Goal: Communication & Community: Participate in discussion

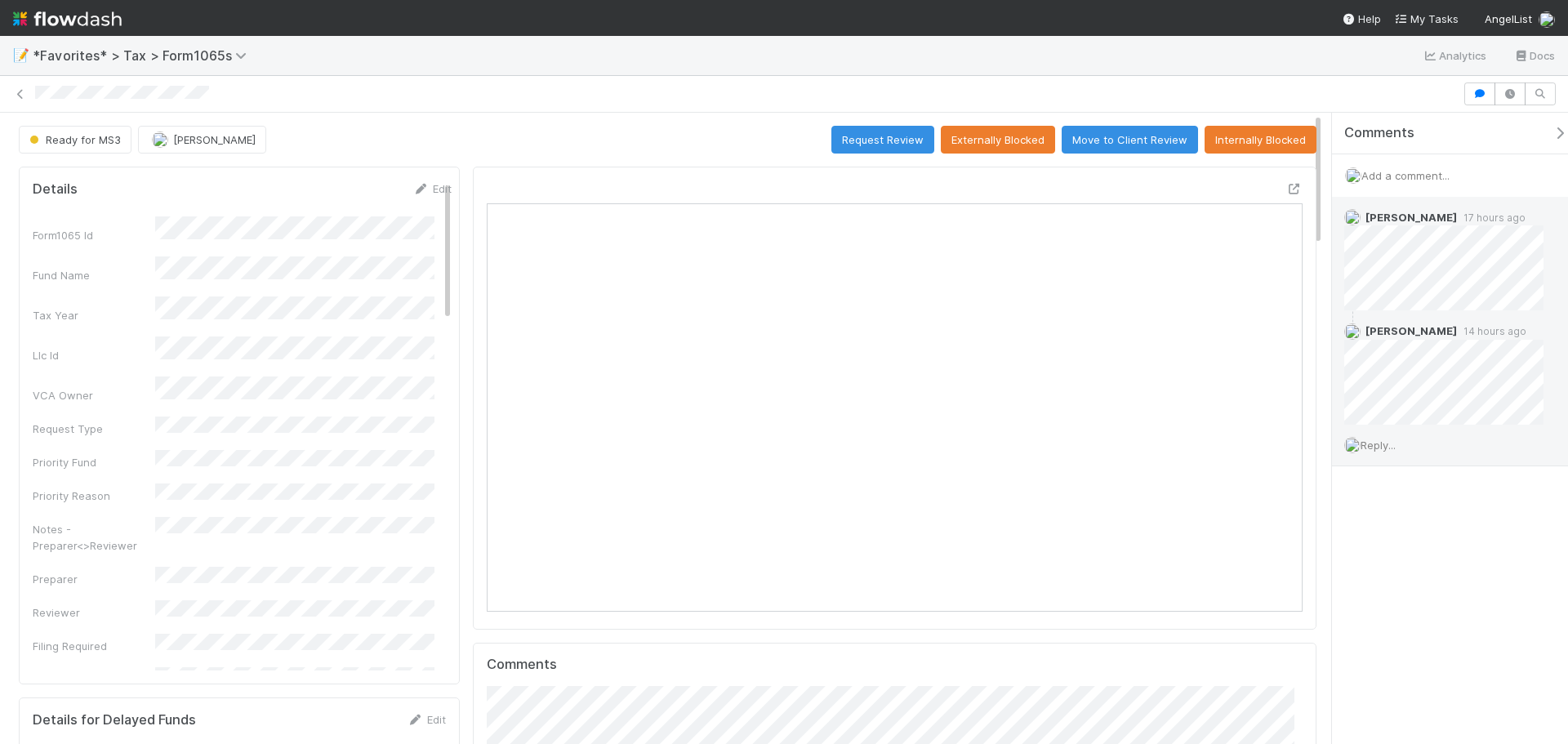
scroll to position [320, 795]
click at [1411, 171] on span "Add a comment..." at bounding box center [1405, 176] width 88 height 13
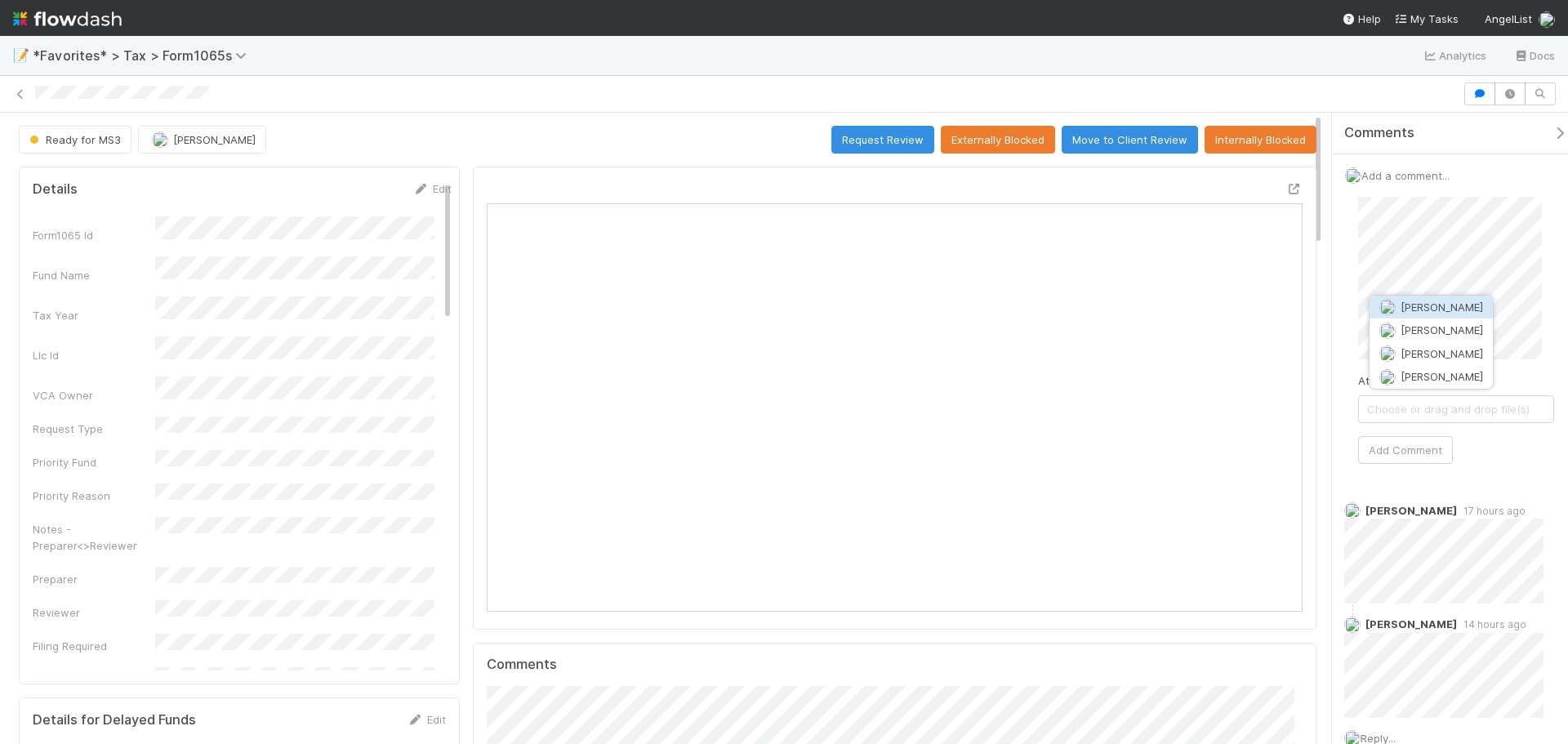
click at [1464, 301] on button "[PERSON_NAME]" at bounding box center [1431, 307] width 123 height 23
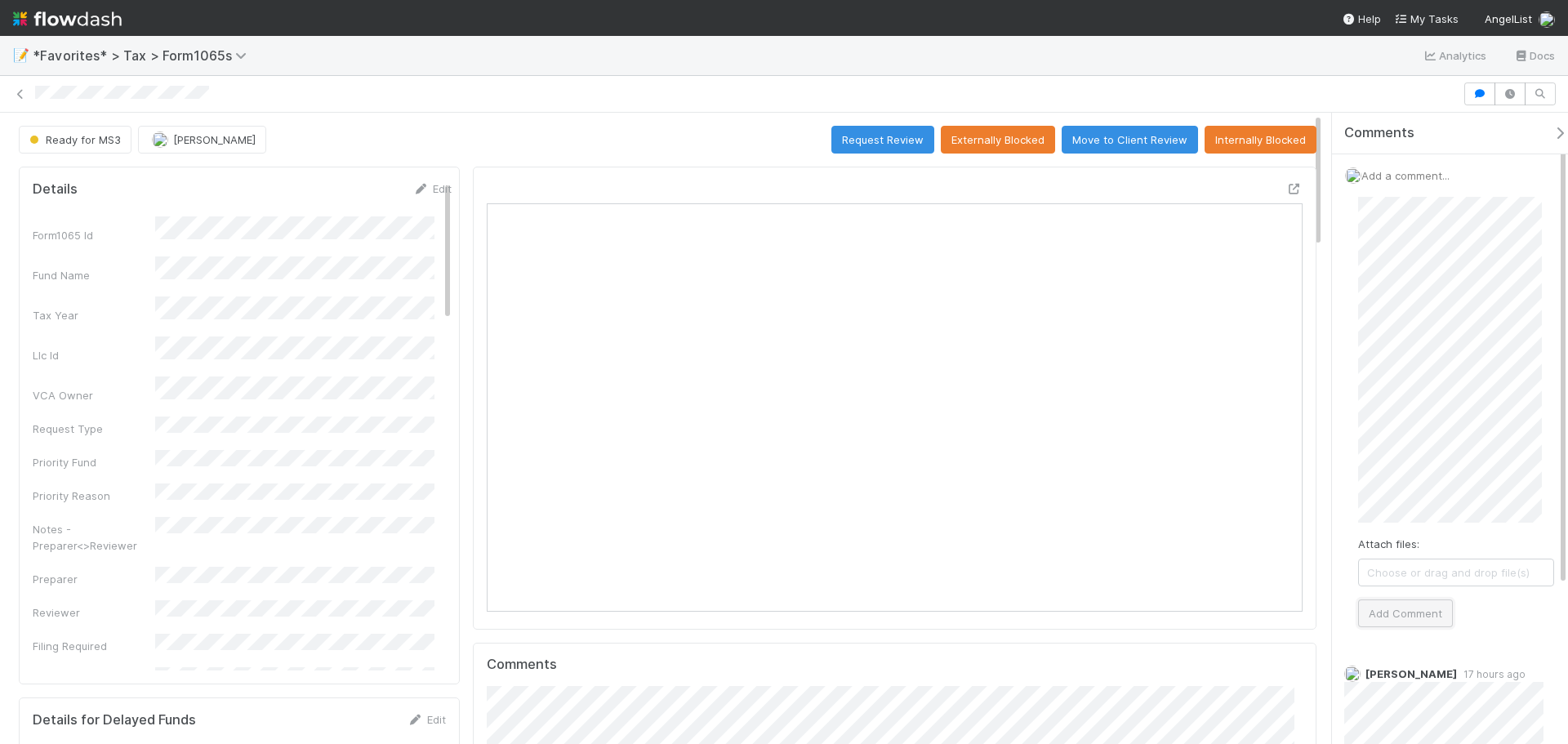
click at [1423, 614] on button "Add Comment" at bounding box center [1405, 613] width 95 height 27
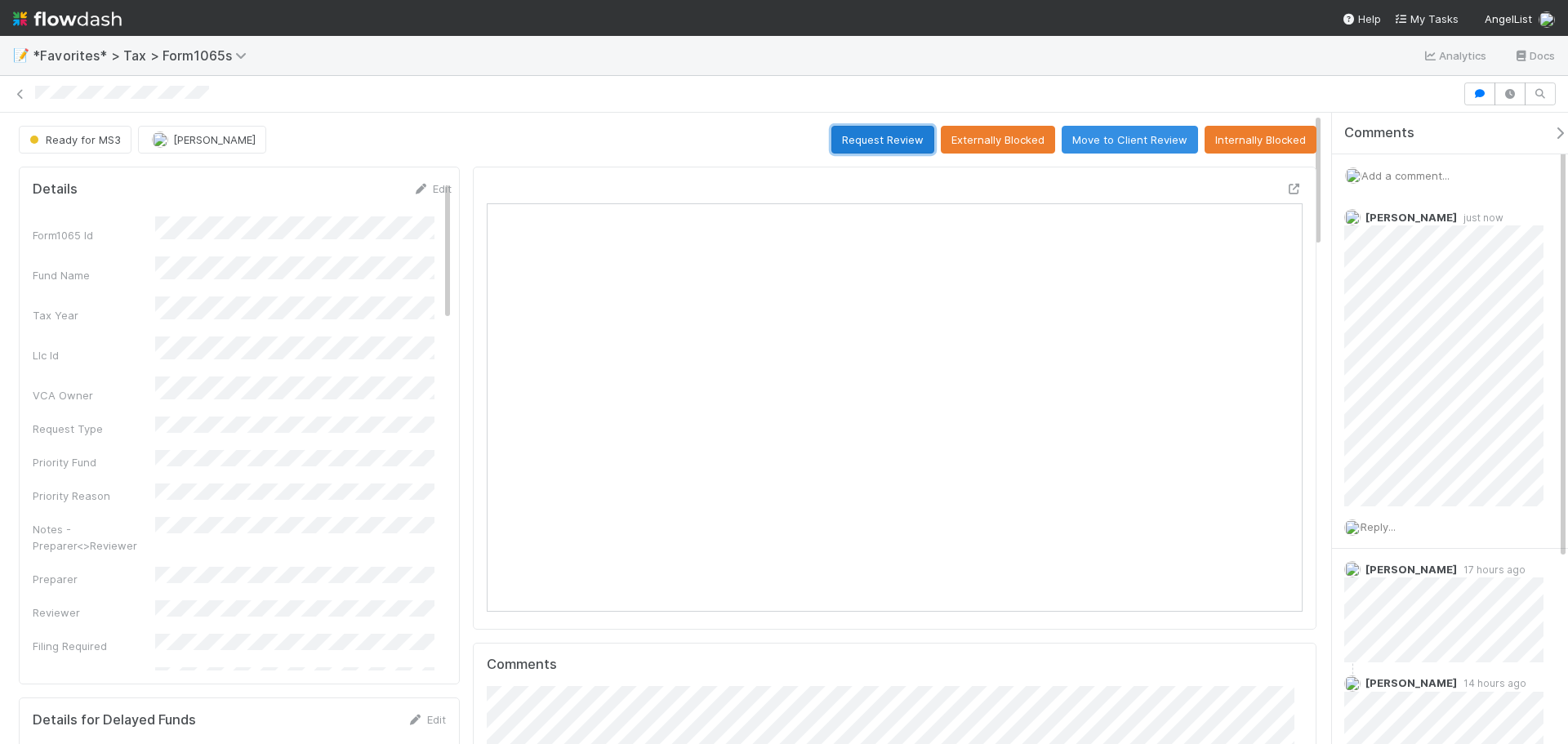
click at [866, 140] on button "Request Review" at bounding box center [882, 139] width 103 height 27
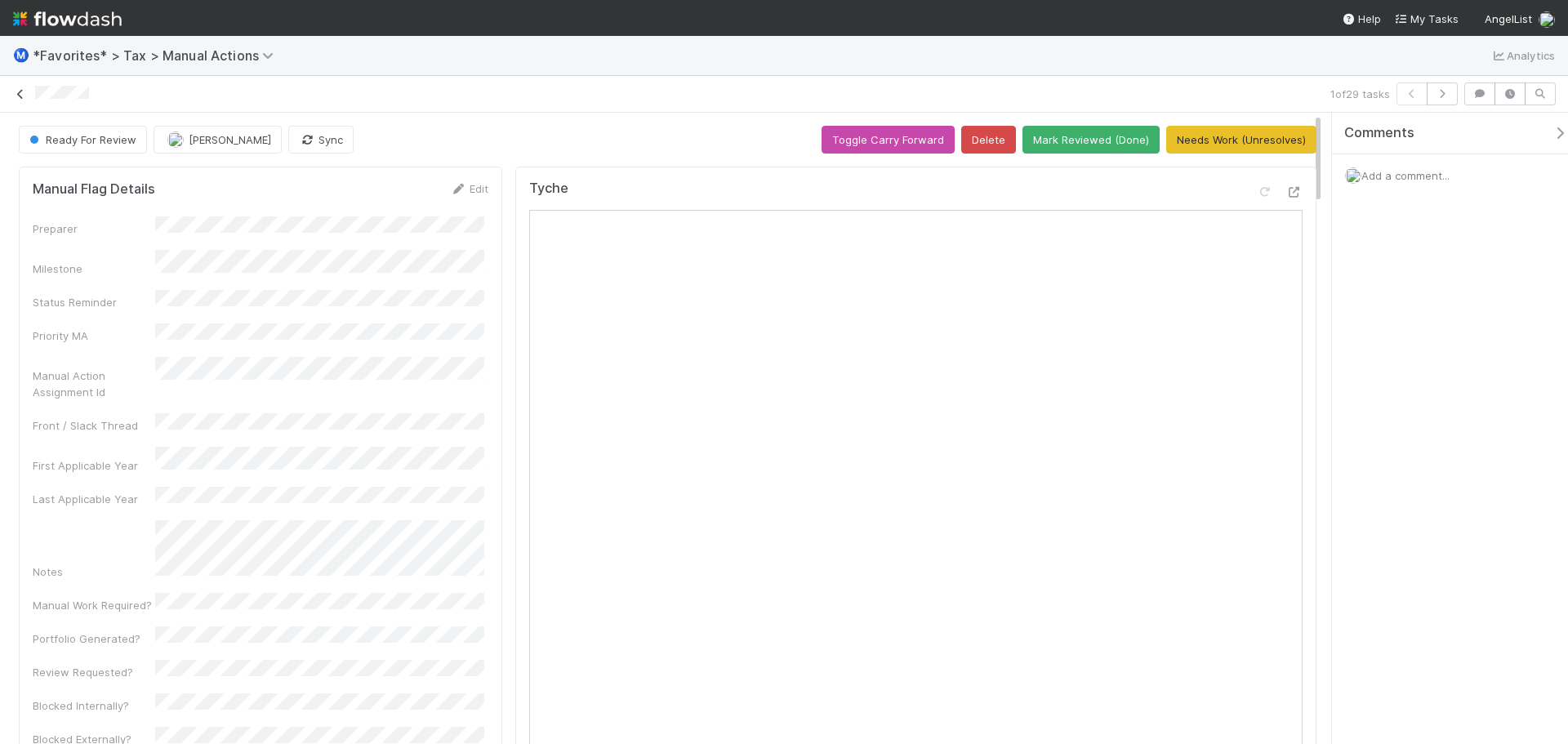
click at [23, 92] on icon at bounding box center [20, 94] width 16 height 10
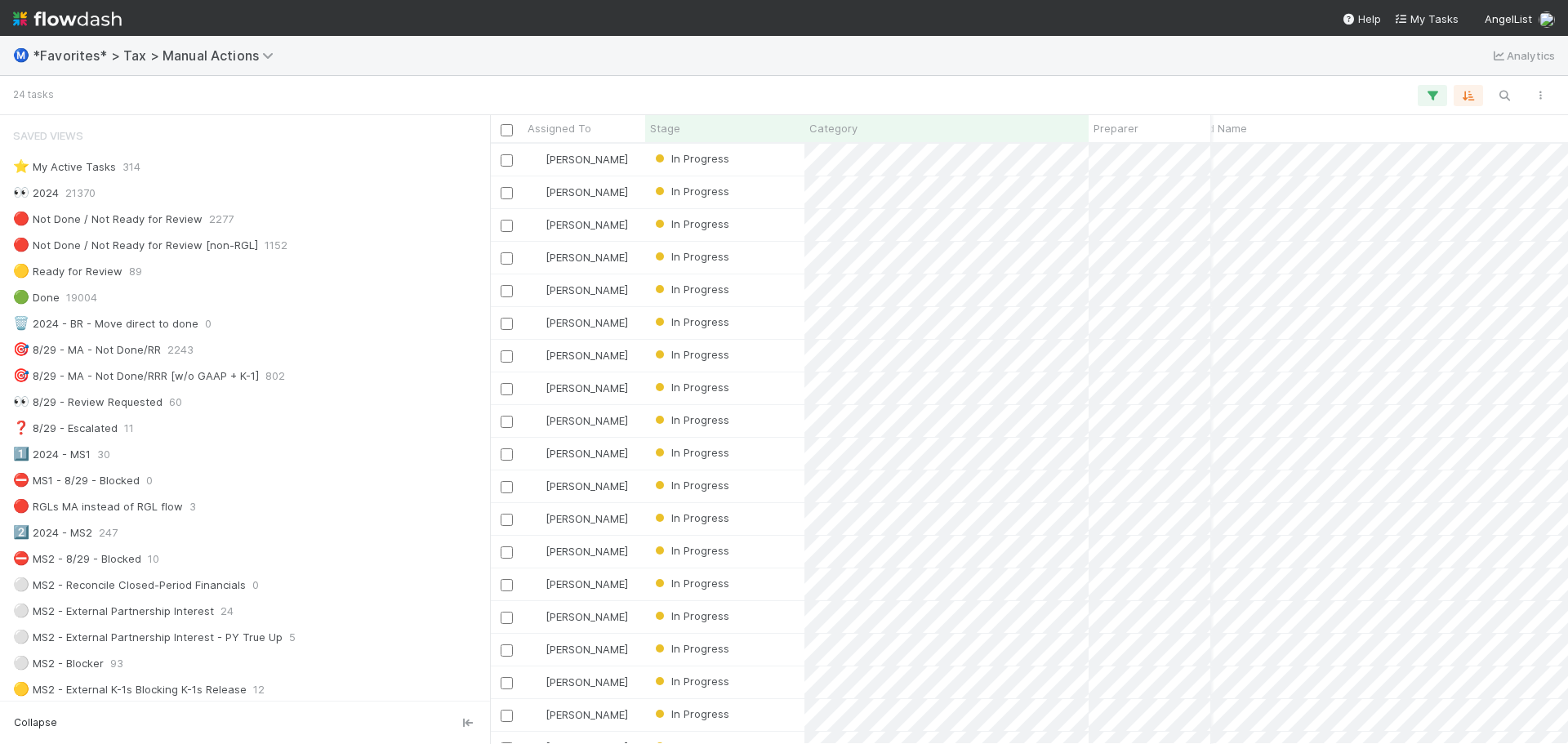
scroll to position [0, 267]
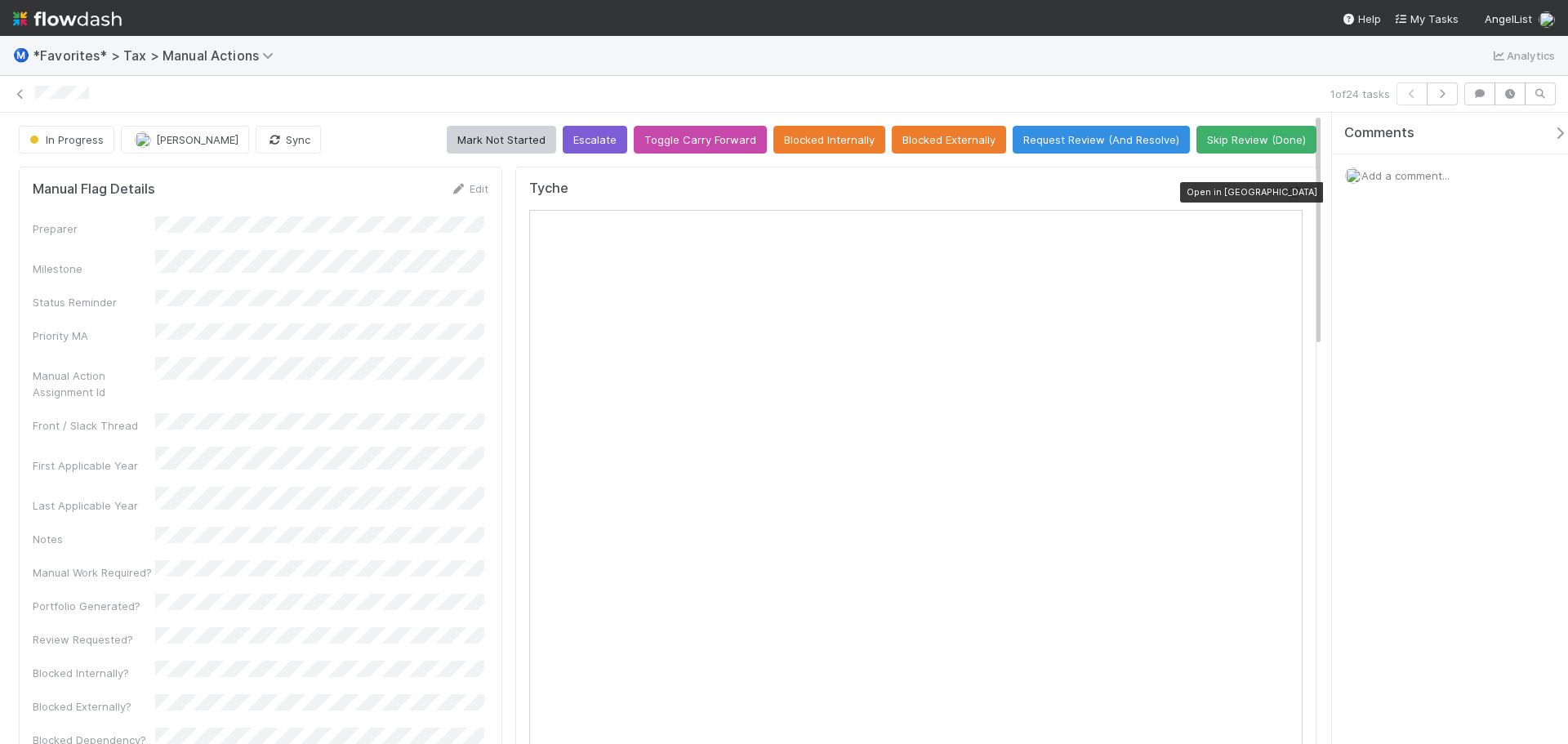
click at [1286, 189] on icon at bounding box center [1294, 192] width 16 height 10
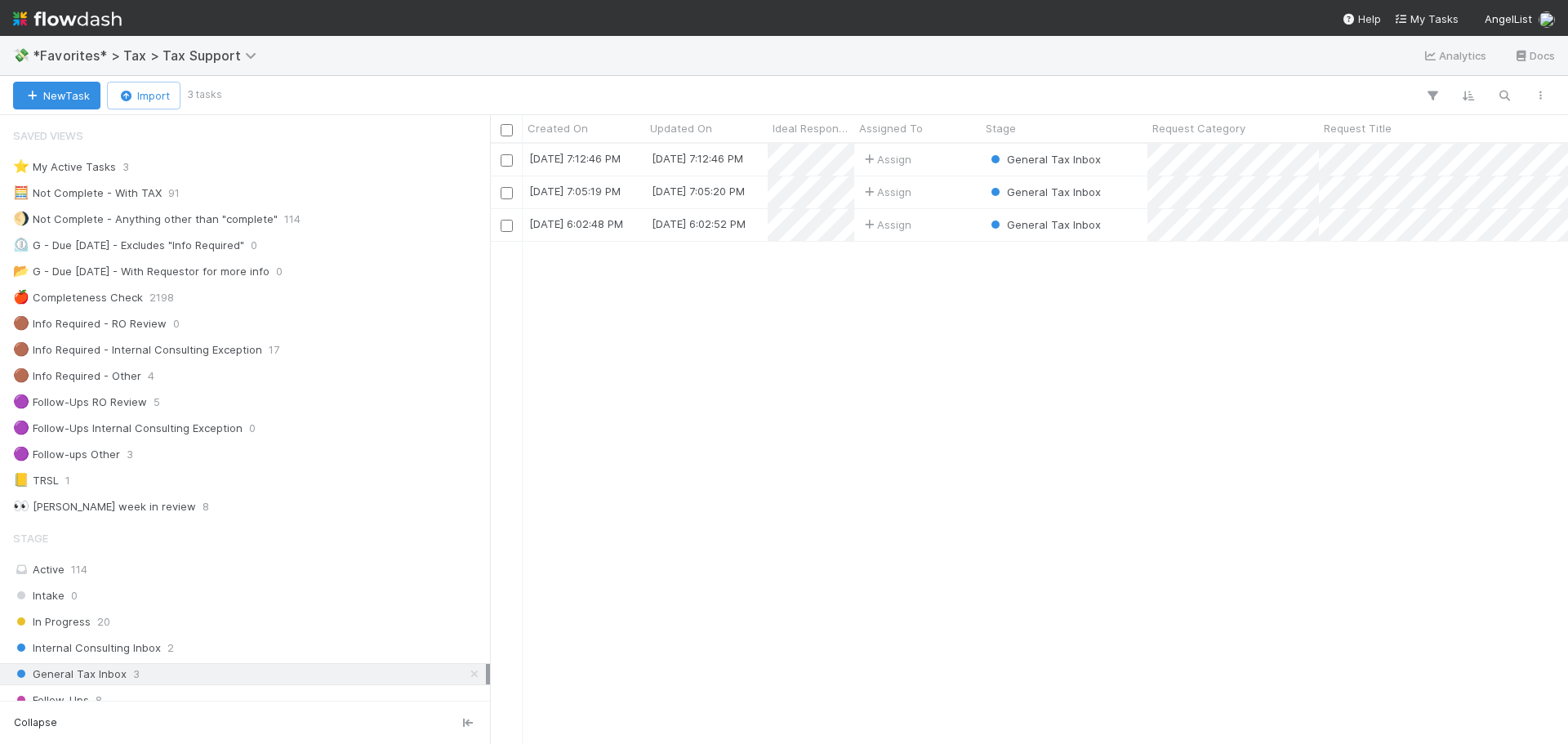
scroll to position [588, 1066]
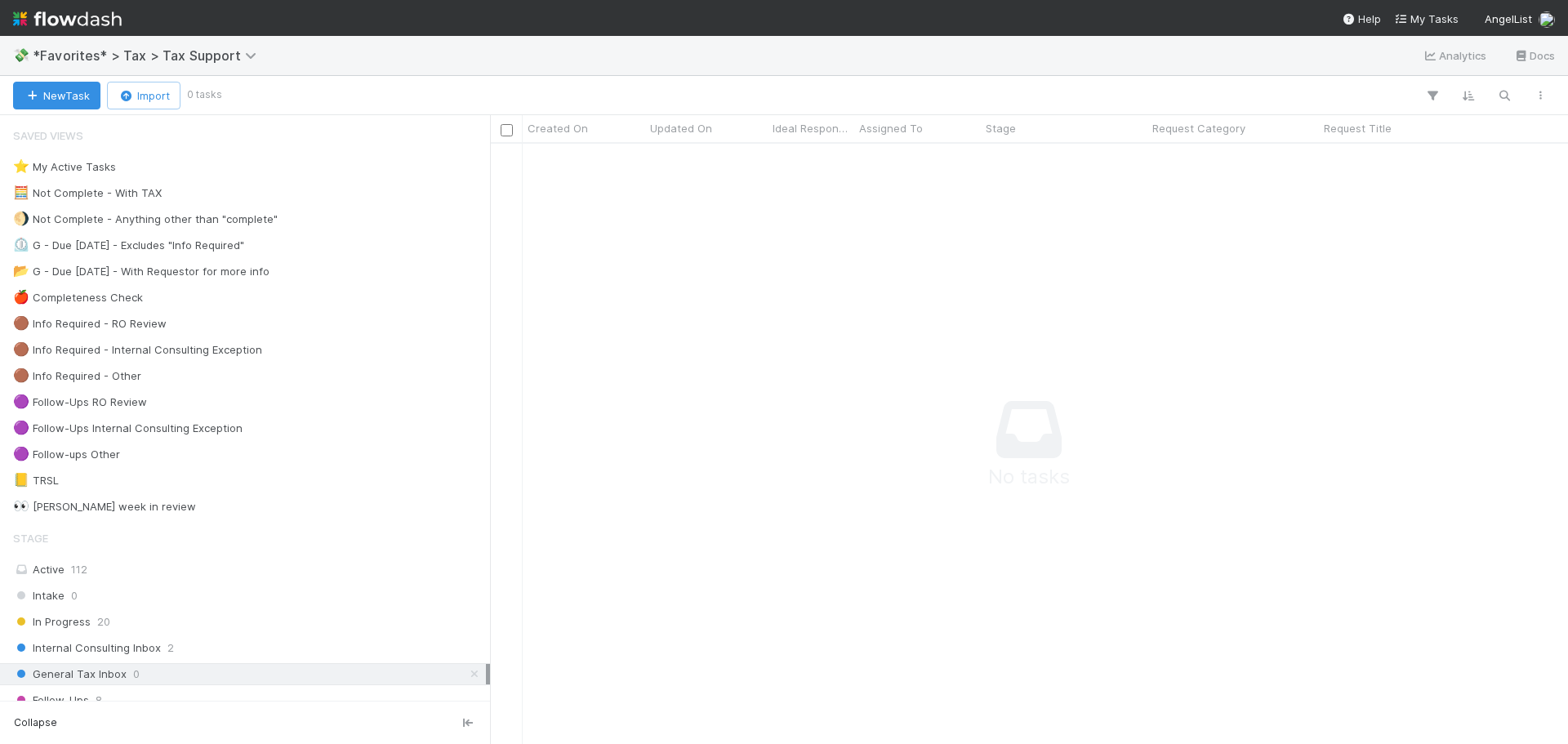
scroll to position [576, 1066]
